Goal: Task Accomplishment & Management: Use online tool/utility

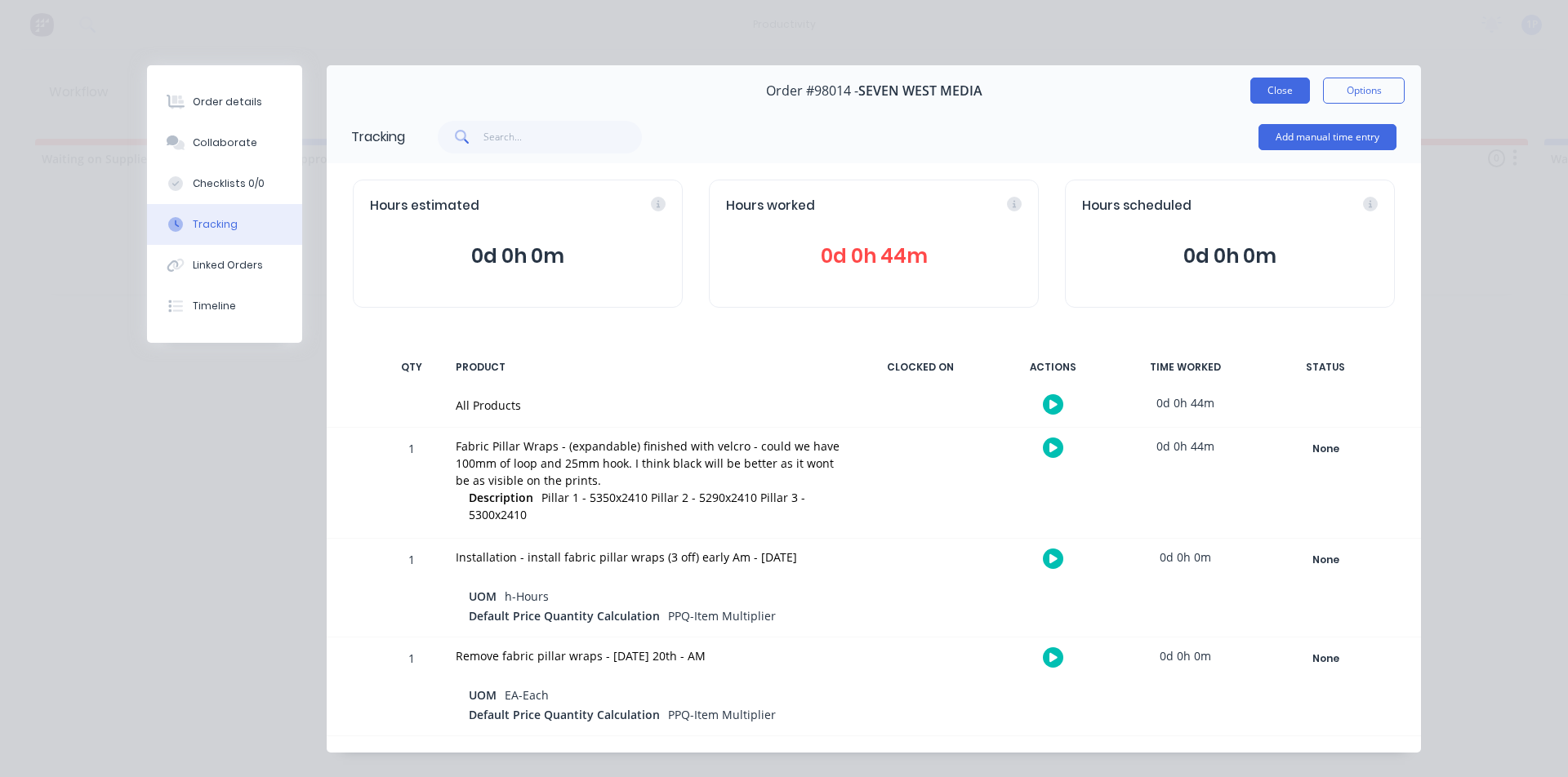
click at [1265, 96] on button "Close" at bounding box center [1280, 90] width 59 height 26
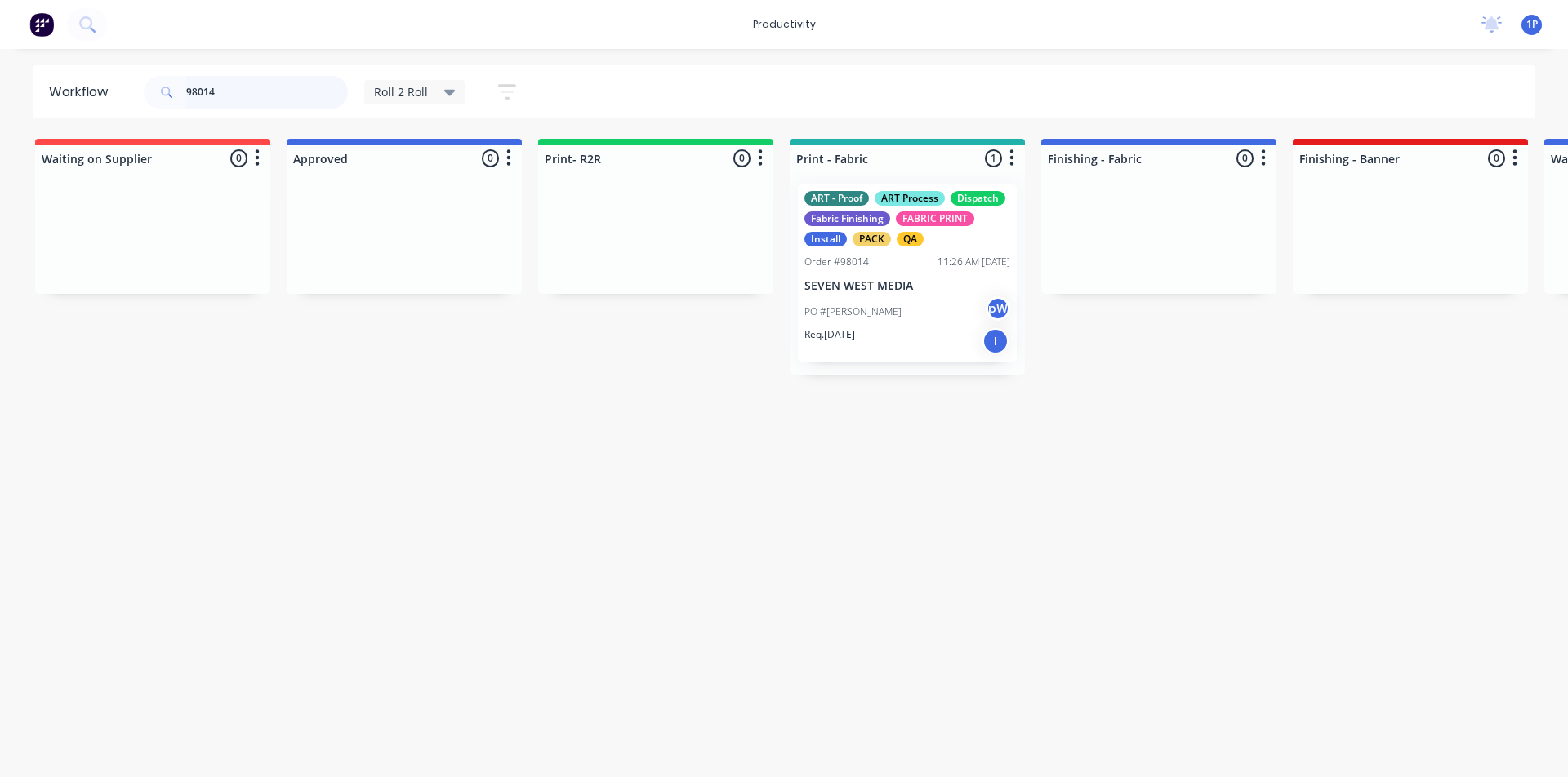
click at [287, 98] on input "98014" at bounding box center [267, 92] width 162 height 33
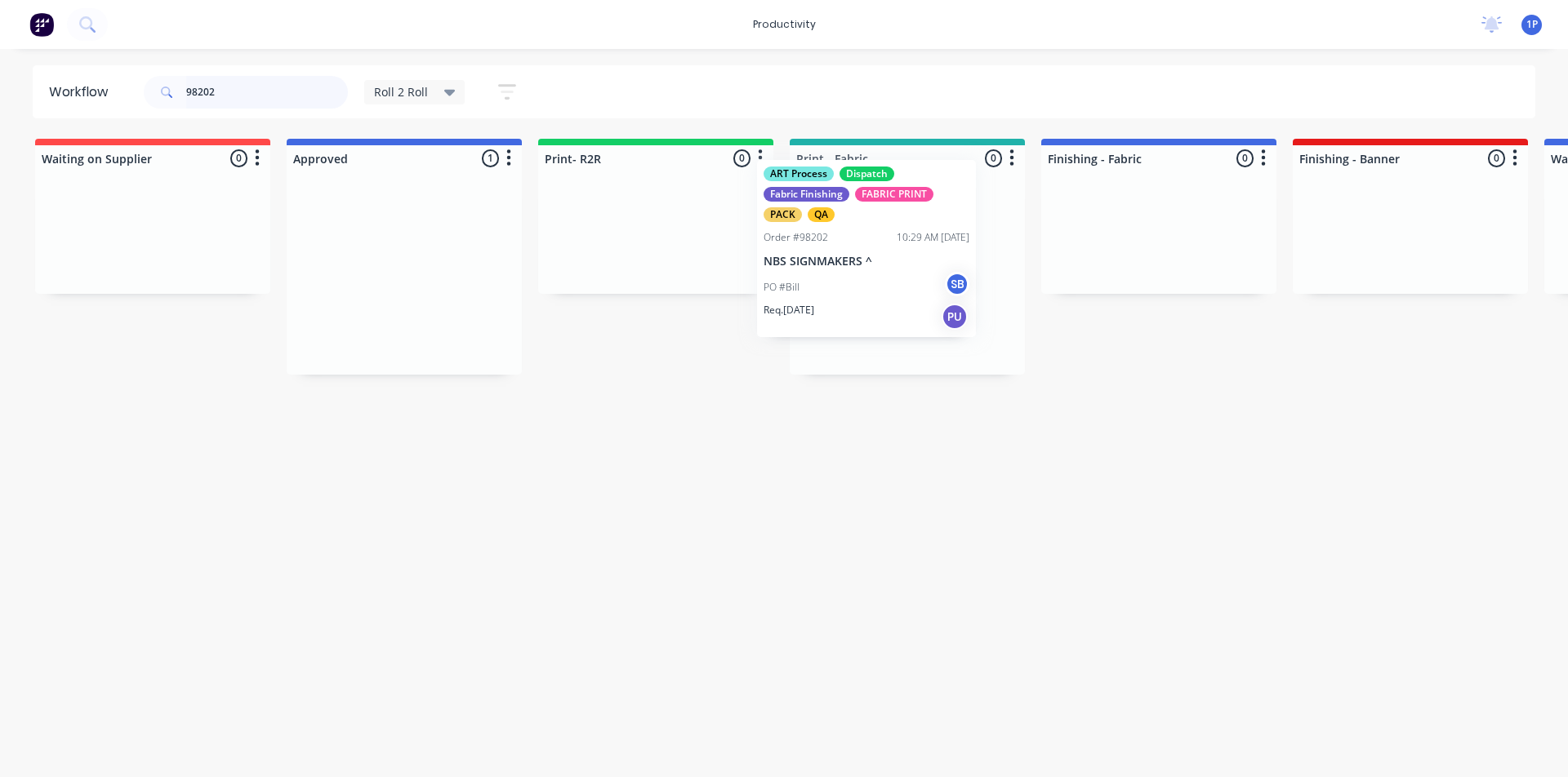
drag, startPoint x: 402, startPoint y: 269, endPoint x: 870, endPoint y: 245, distance: 468.6
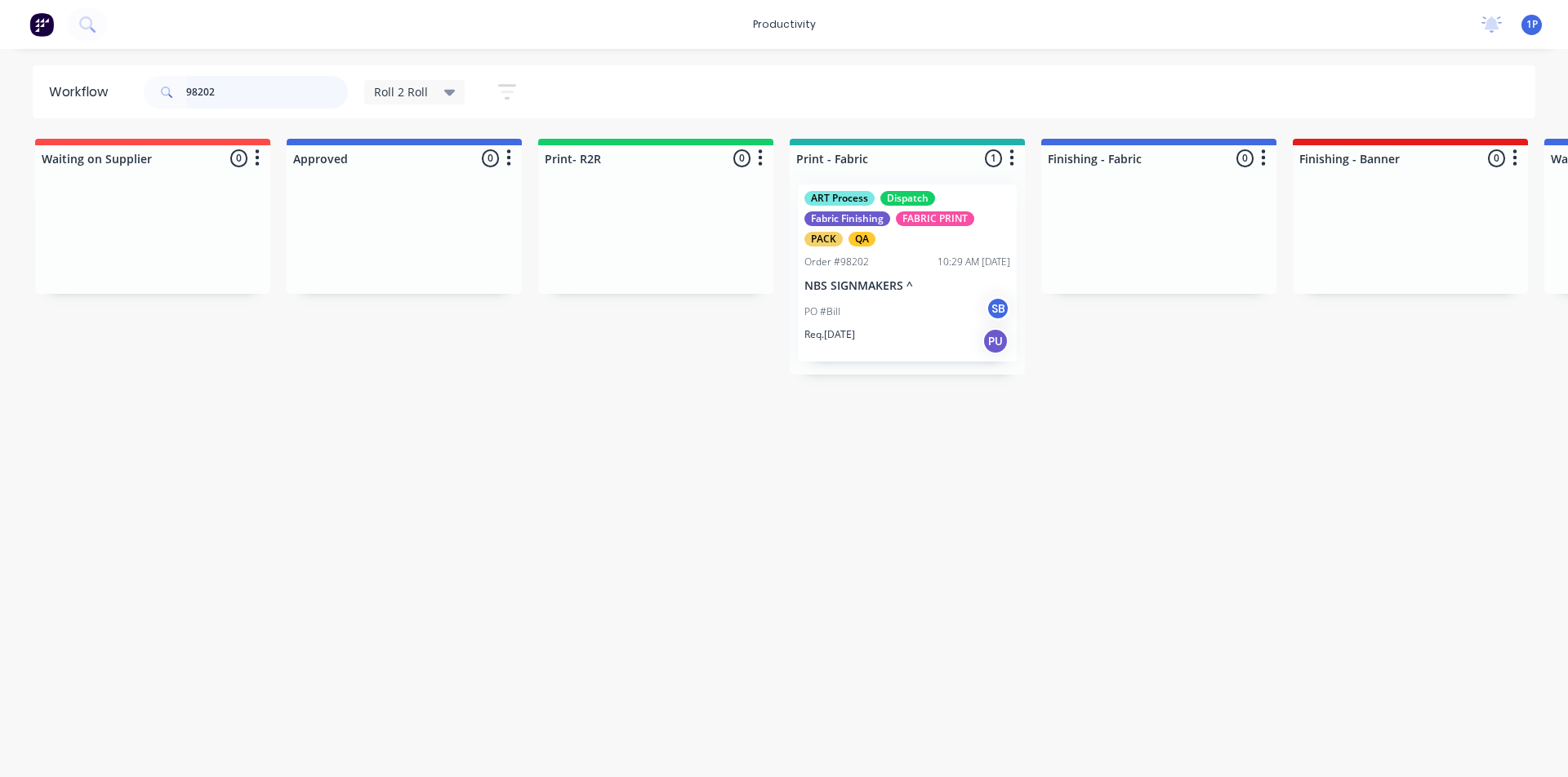
type input "98202"
click at [844, 279] on p "NBS SIGNMAKERS ^" at bounding box center [907, 286] width 205 height 13
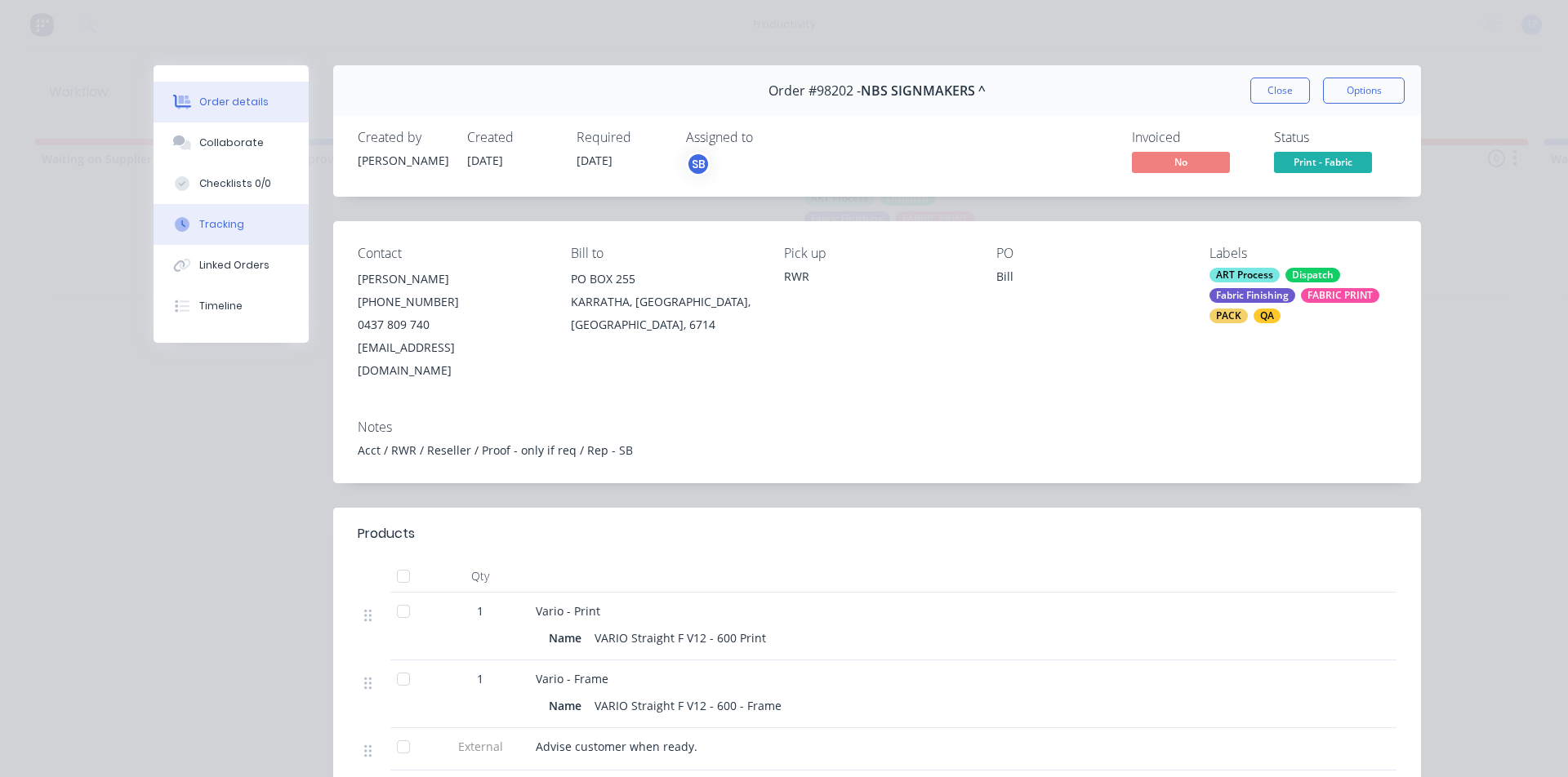
click at [282, 226] on button "Tracking" at bounding box center [231, 224] width 155 height 41
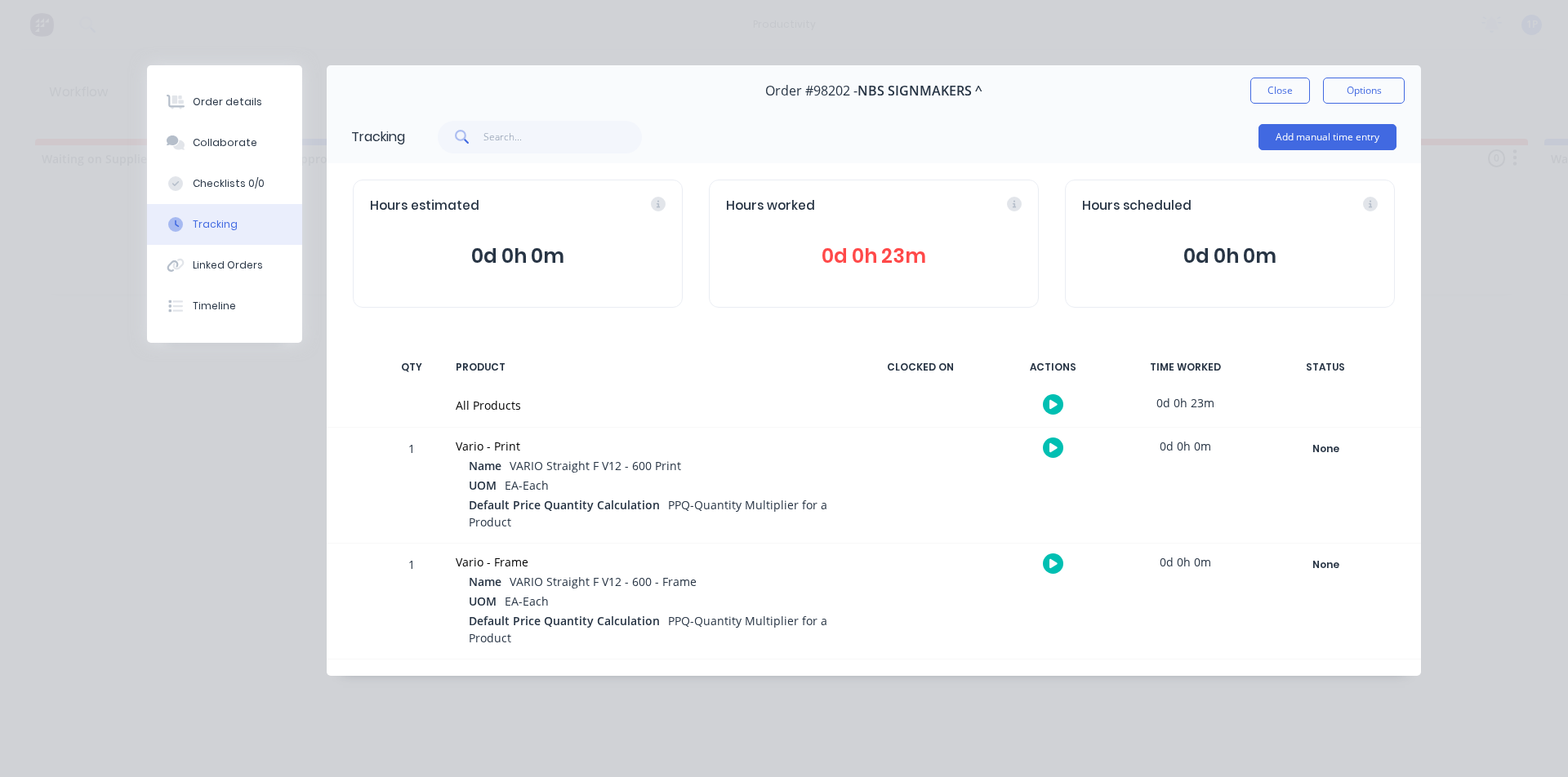
click at [1047, 451] on button at bounding box center [1053, 447] width 20 height 20
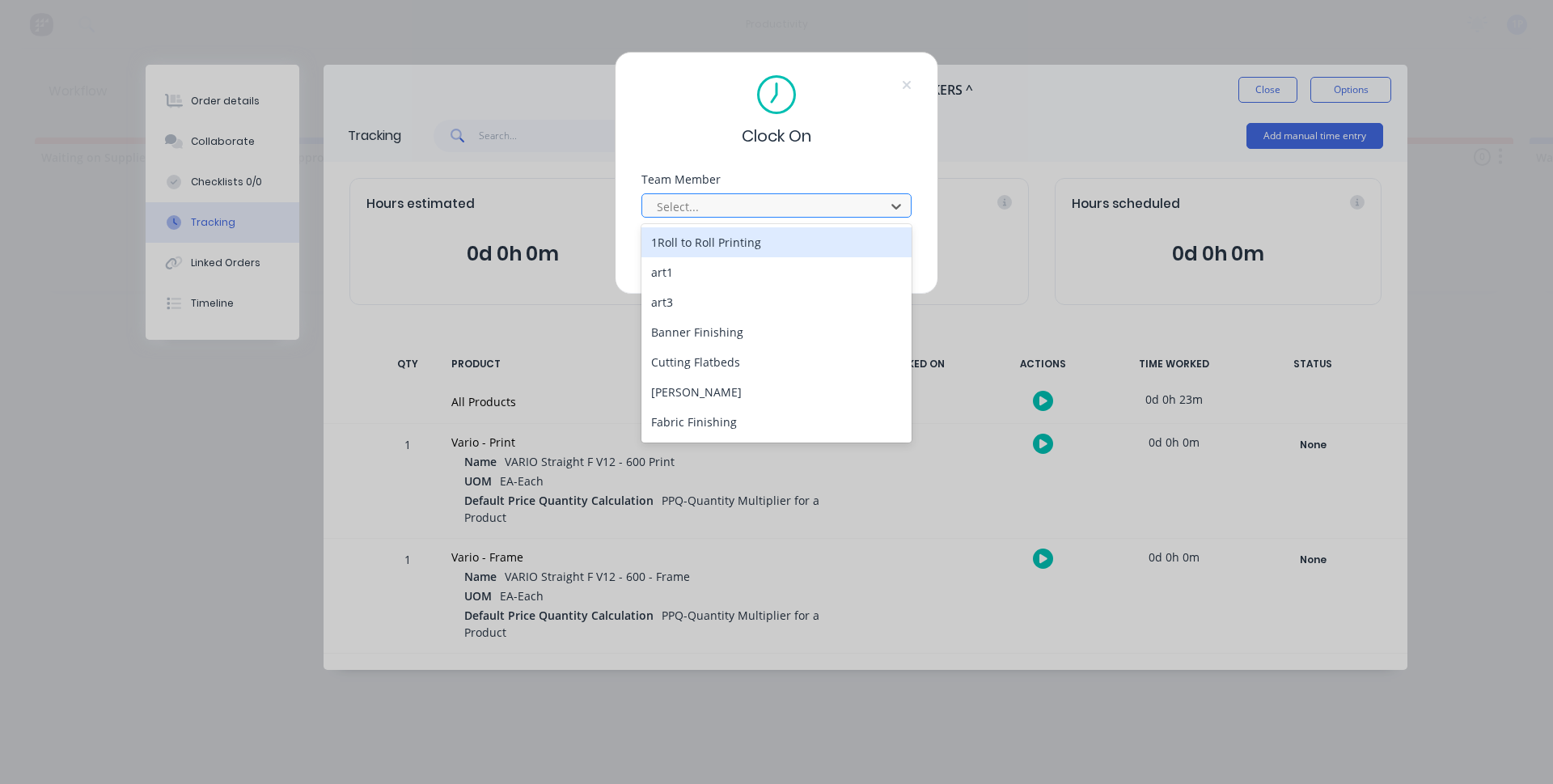
click at [747, 205] on div at bounding box center [765, 206] width 221 height 20
drag, startPoint x: 742, startPoint y: 239, endPoint x: 724, endPoint y: 247, distance: 19.7
click at [742, 240] on div "1Roll to Roll Printing" at bounding box center [776, 241] width 270 height 29
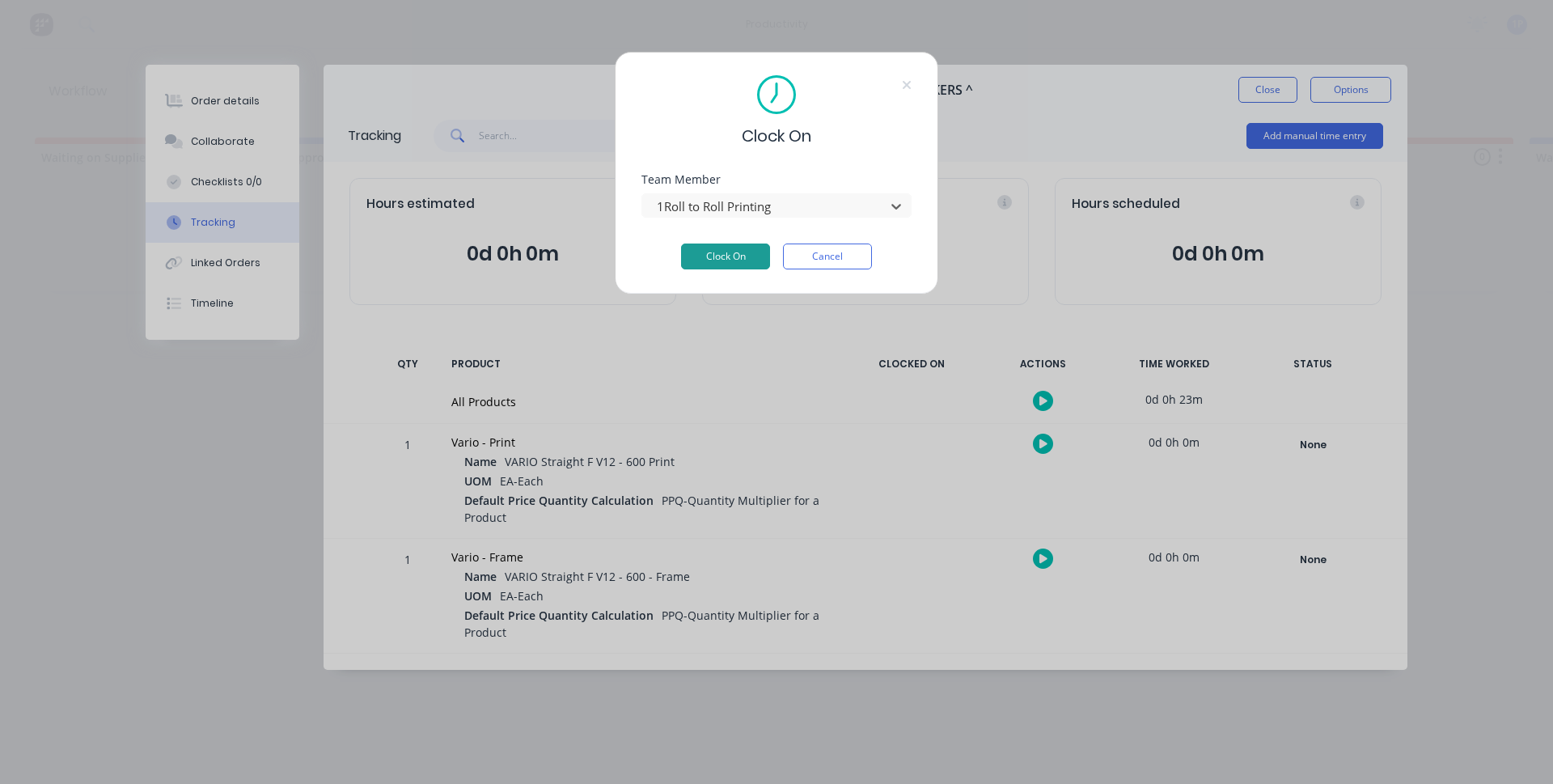
click at [724, 248] on button "Clock On" at bounding box center [726, 256] width 89 height 26
